Goal: Find specific page/section: Find specific page/section

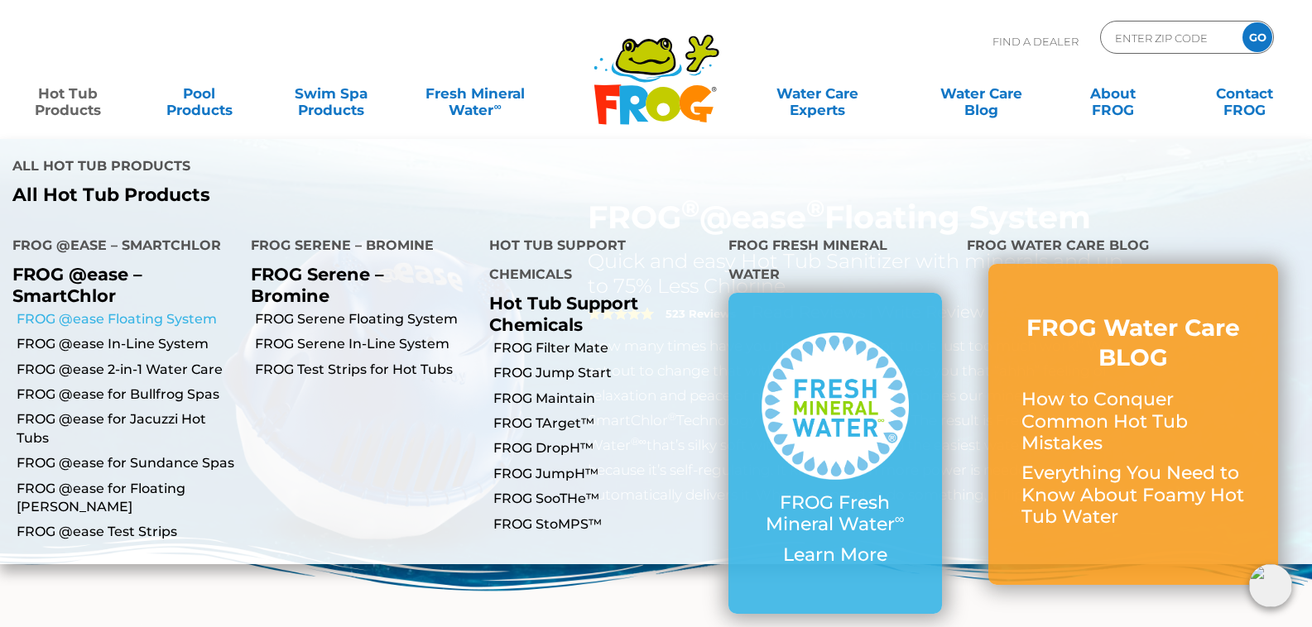
click at [158, 310] on link "FROG @ease Floating System" at bounding box center [128, 319] width 222 height 18
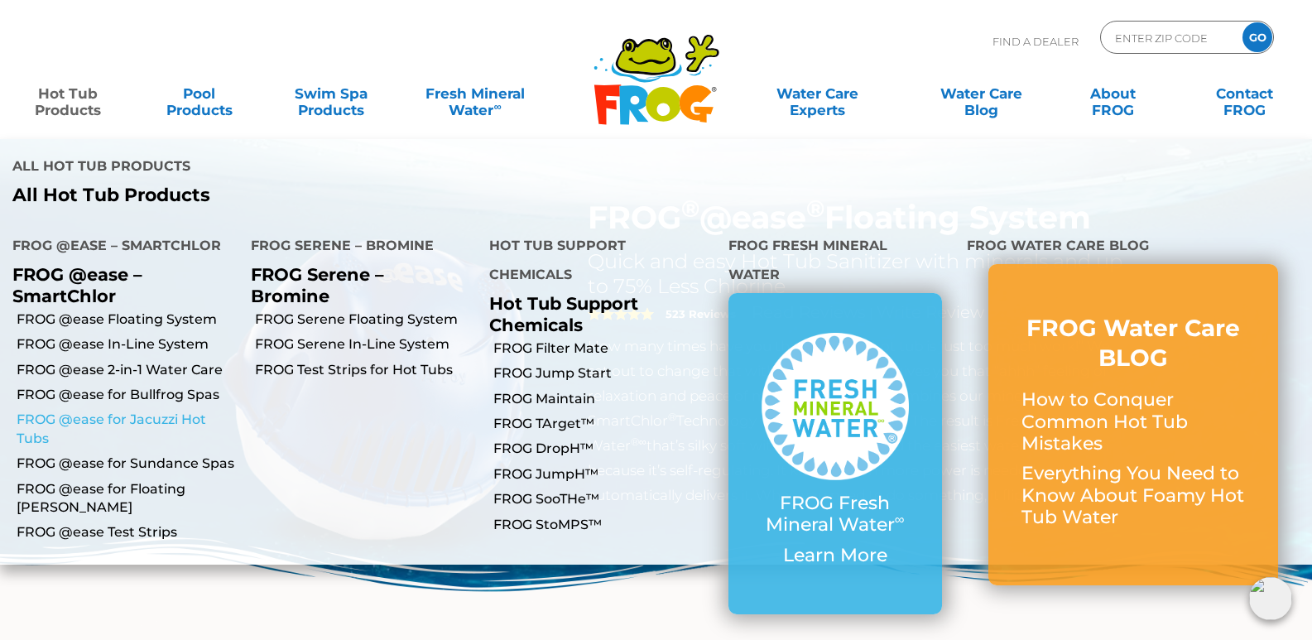
click at [138, 411] on link "FROG @ease for Jacuzzi Hot Tubs" at bounding box center [128, 429] width 222 height 37
